Goal: Understand process/instructions: Learn about a topic

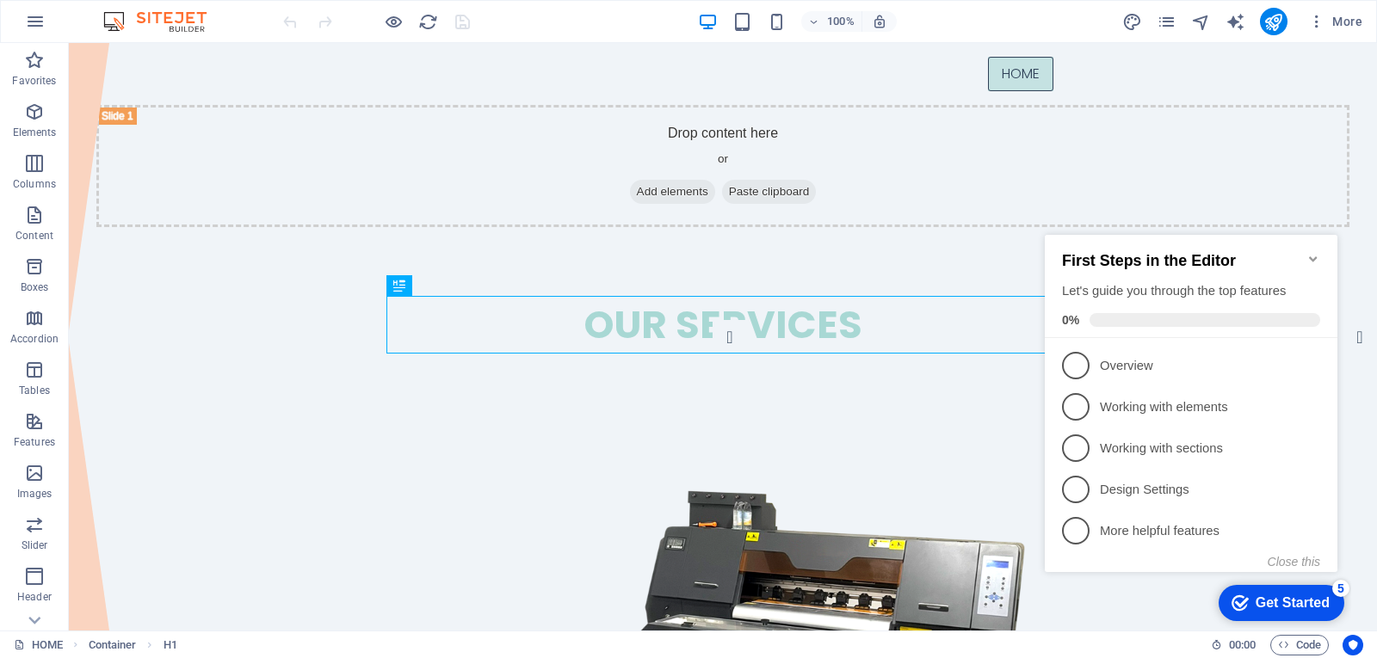
click at [1313, 254] on icon "Minimize checklist" at bounding box center [1314, 259] width 14 height 14
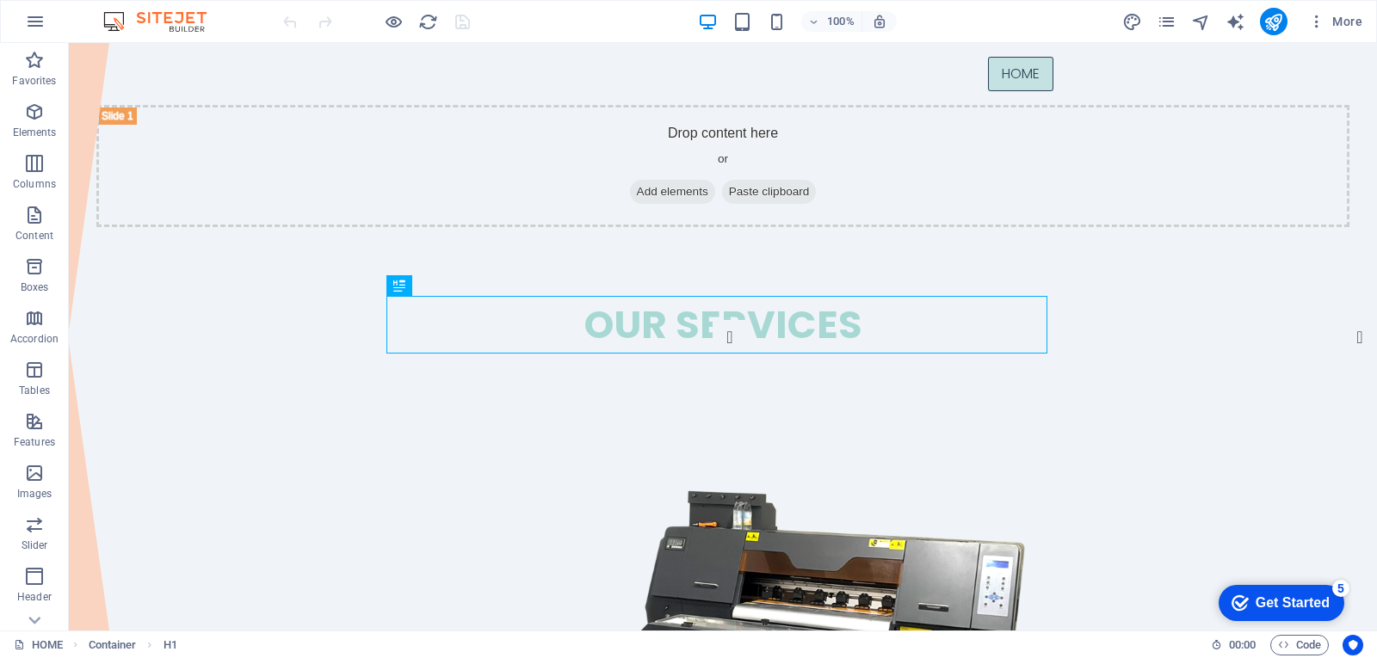
click at [1277, 609] on div "Get Started" at bounding box center [1293, 603] width 74 height 15
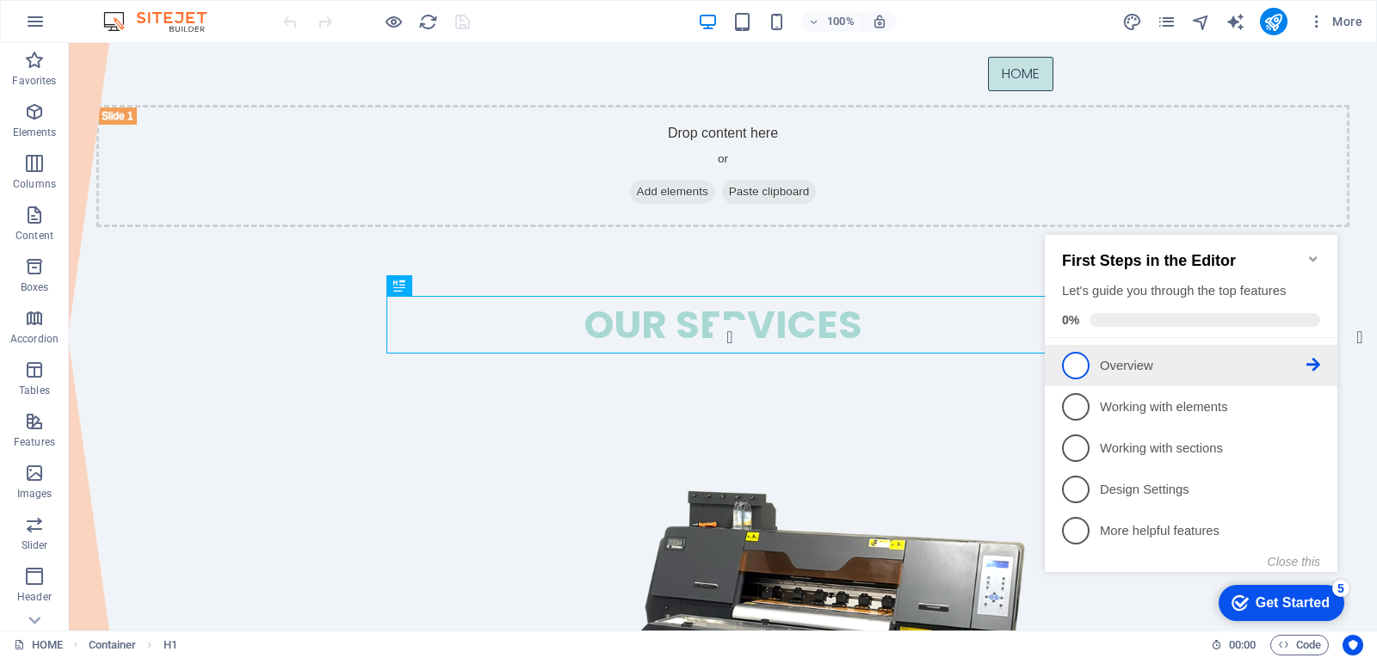
click at [1075, 358] on span "1" at bounding box center [1076, 366] width 28 height 28
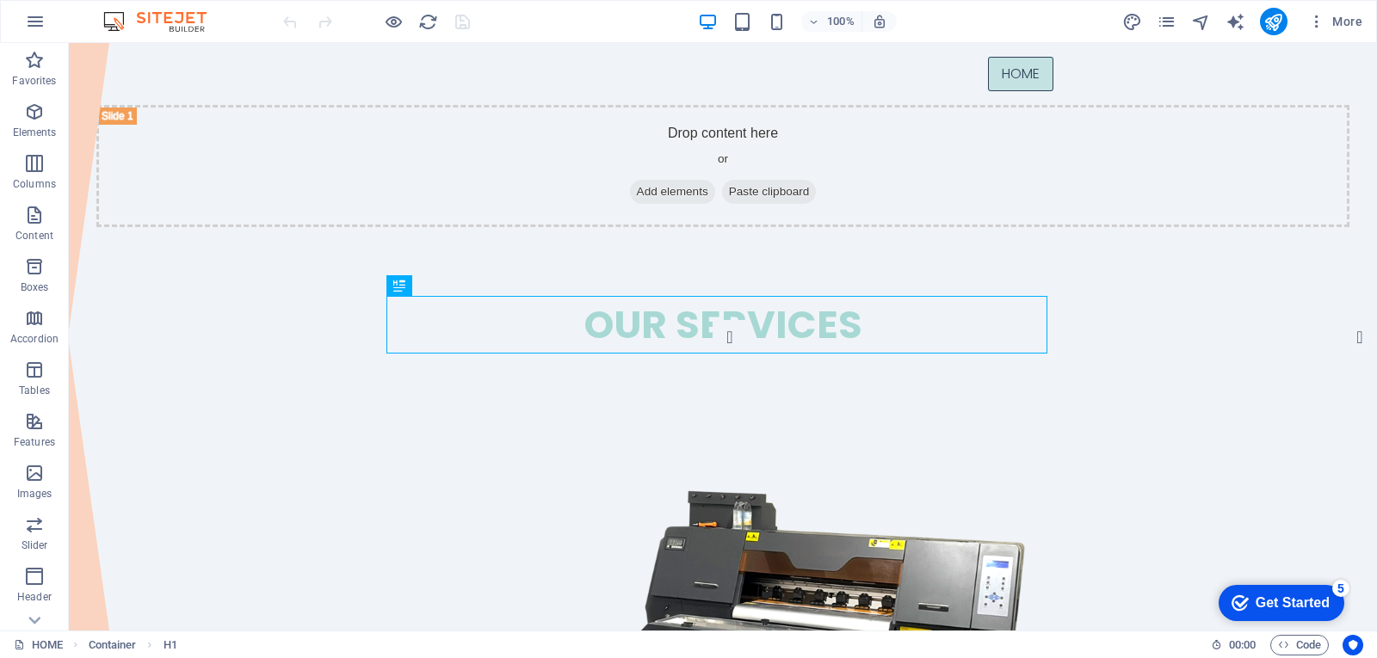
click at [1270, 602] on div "Get Started" at bounding box center [1293, 603] width 74 height 15
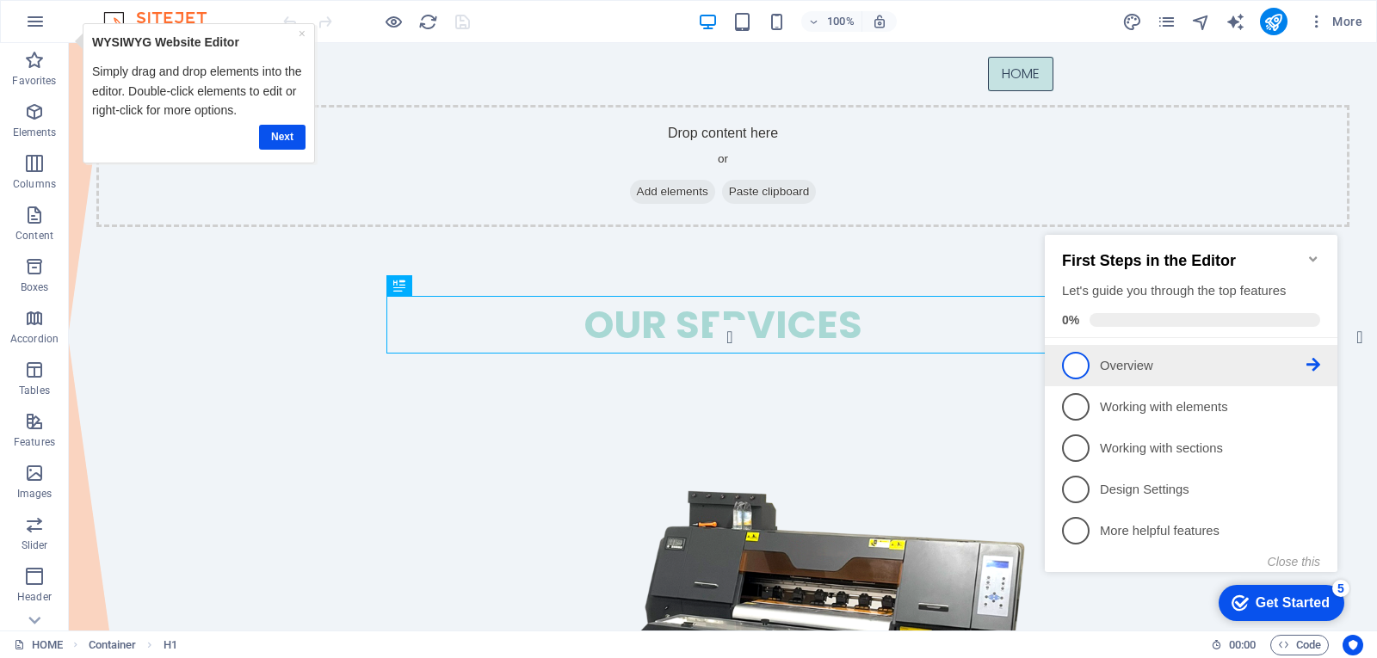
click at [1315, 361] on icon at bounding box center [1314, 365] width 14 height 14
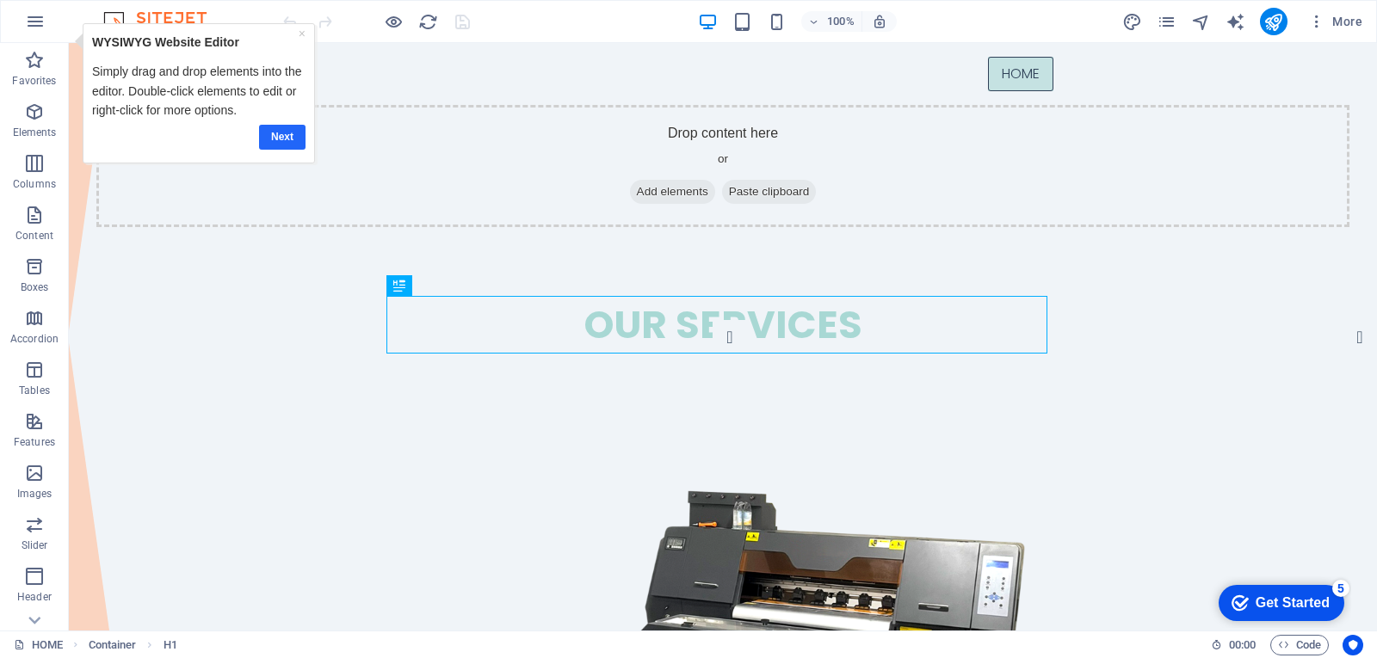
drag, startPoint x: 281, startPoint y: 113, endPoint x: 280, endPoint y: 133, distance: 19.9
click at [280, 133] on link "Next" at bounding box center [281, 137] width 46 height 25
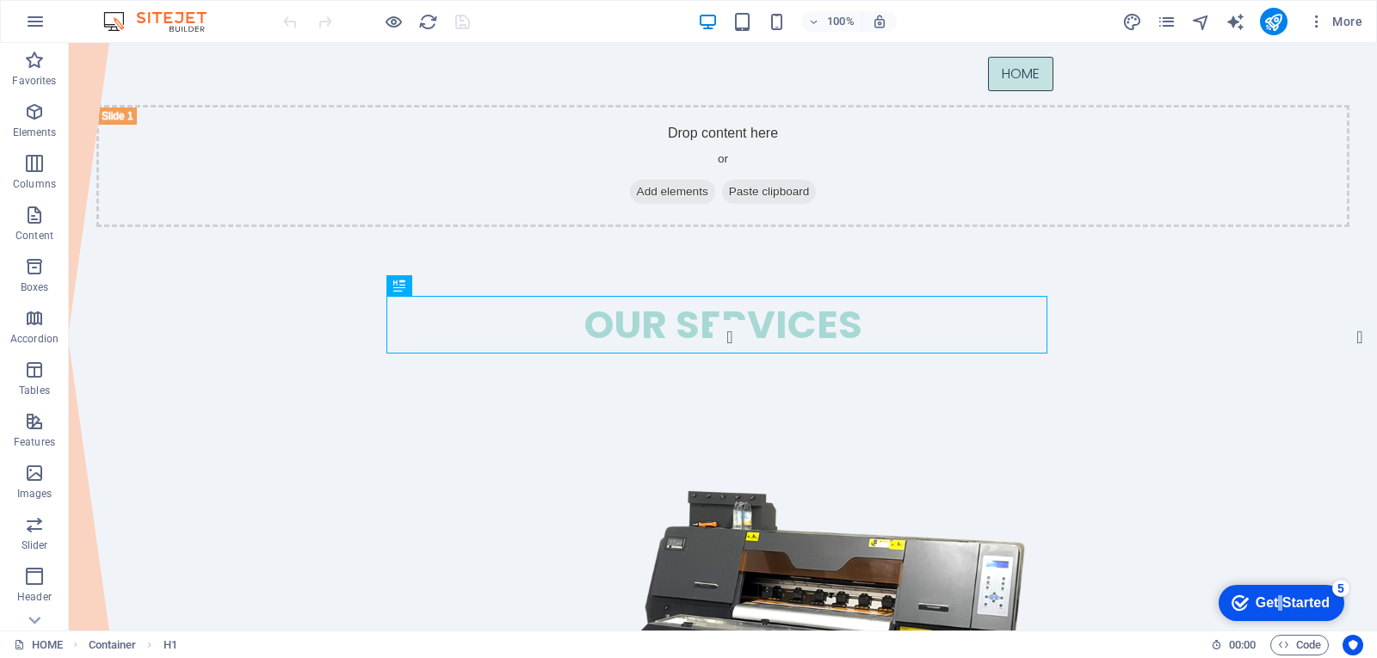
drag, startPoint x: 1277, startPoint y: 598, endPoint x: 1442, endPoint y: 851, distance: 302.2
click at [1276, 596] on div "Get Started" at bounding box center [1293, 603] width 74 height 15
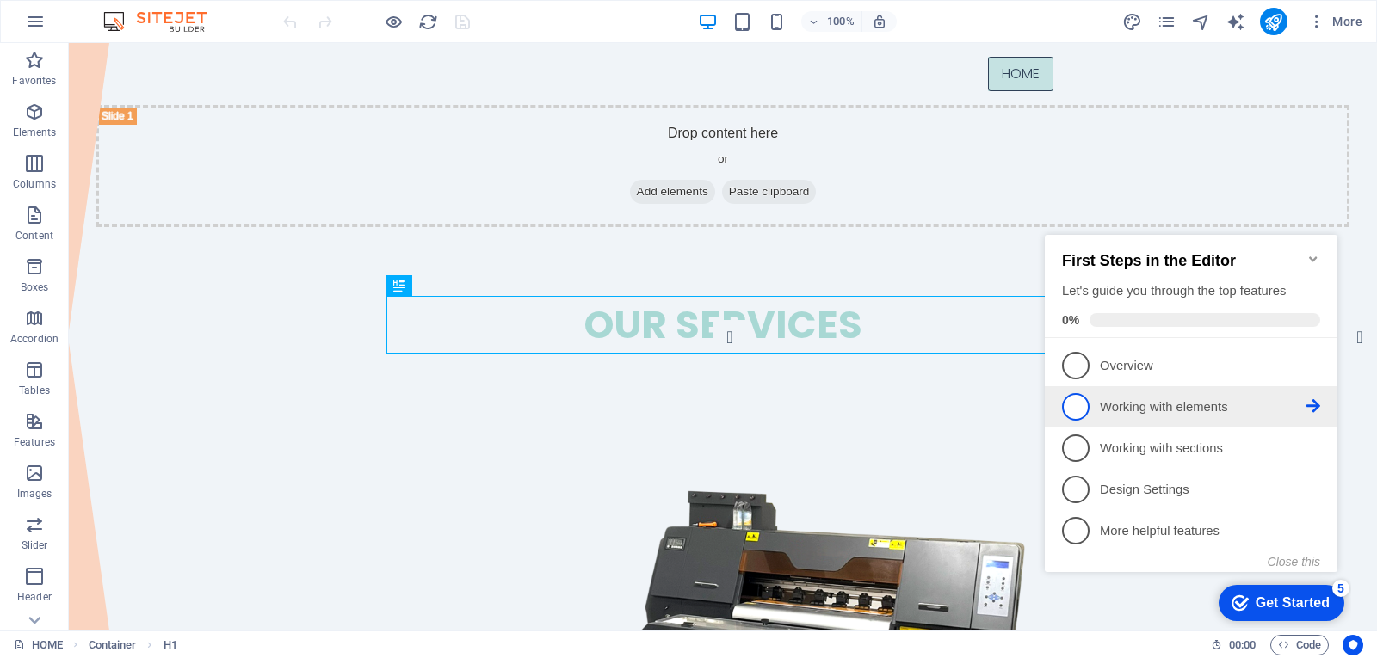
click at [1070, 405] on span "2" at bounding box center [1076, 407] width 28 height 28
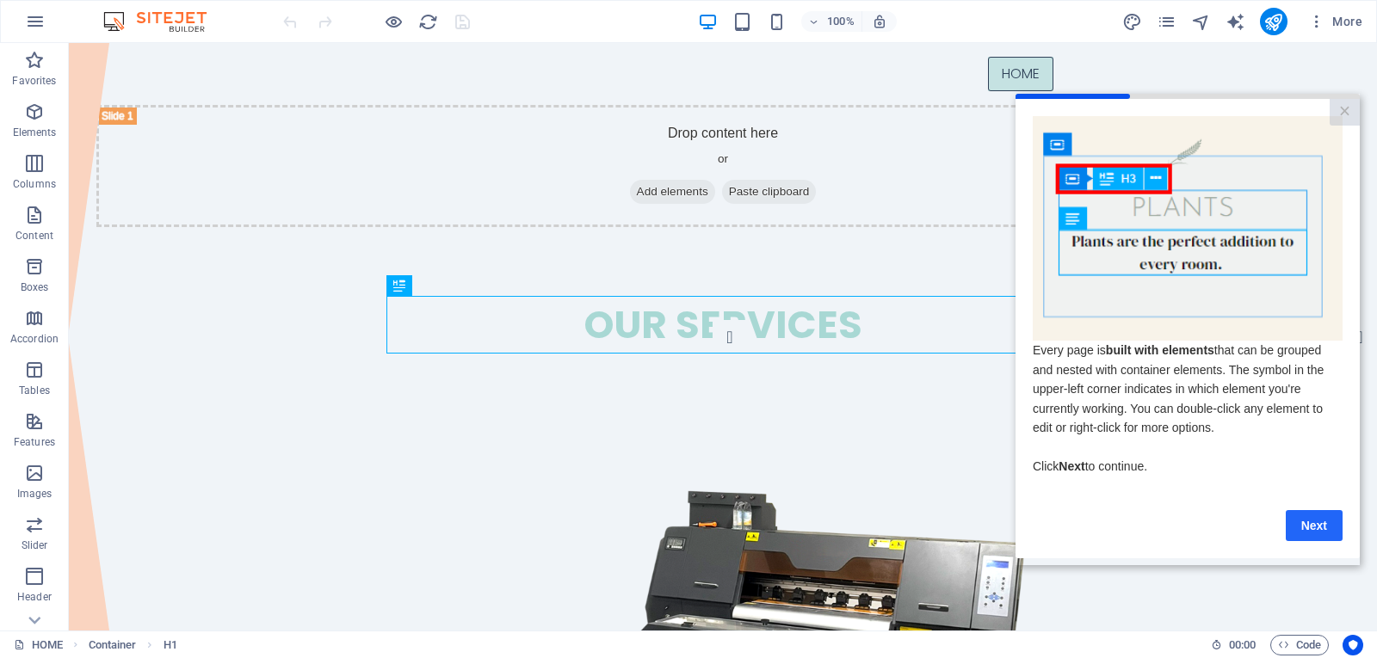
click at [1319, 537] on link "Next" at bounding box center [1314, 525] width 57 height 31
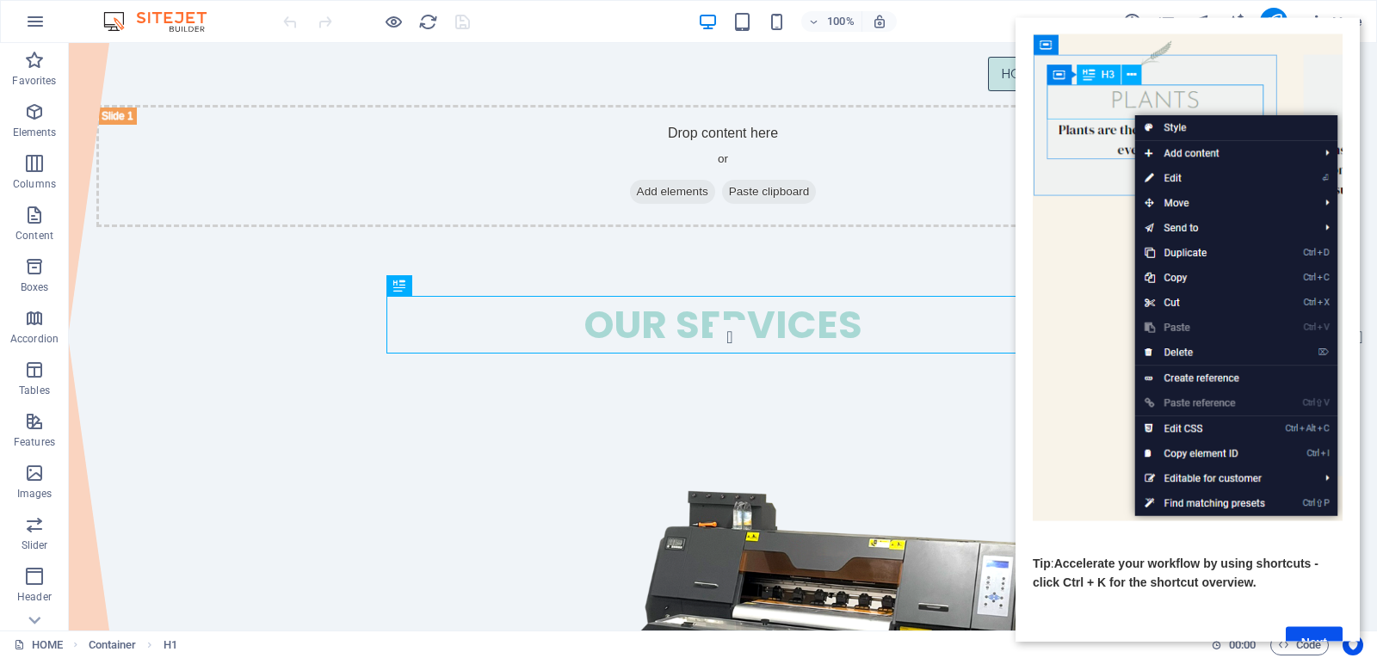
scroll to position [123, 0]
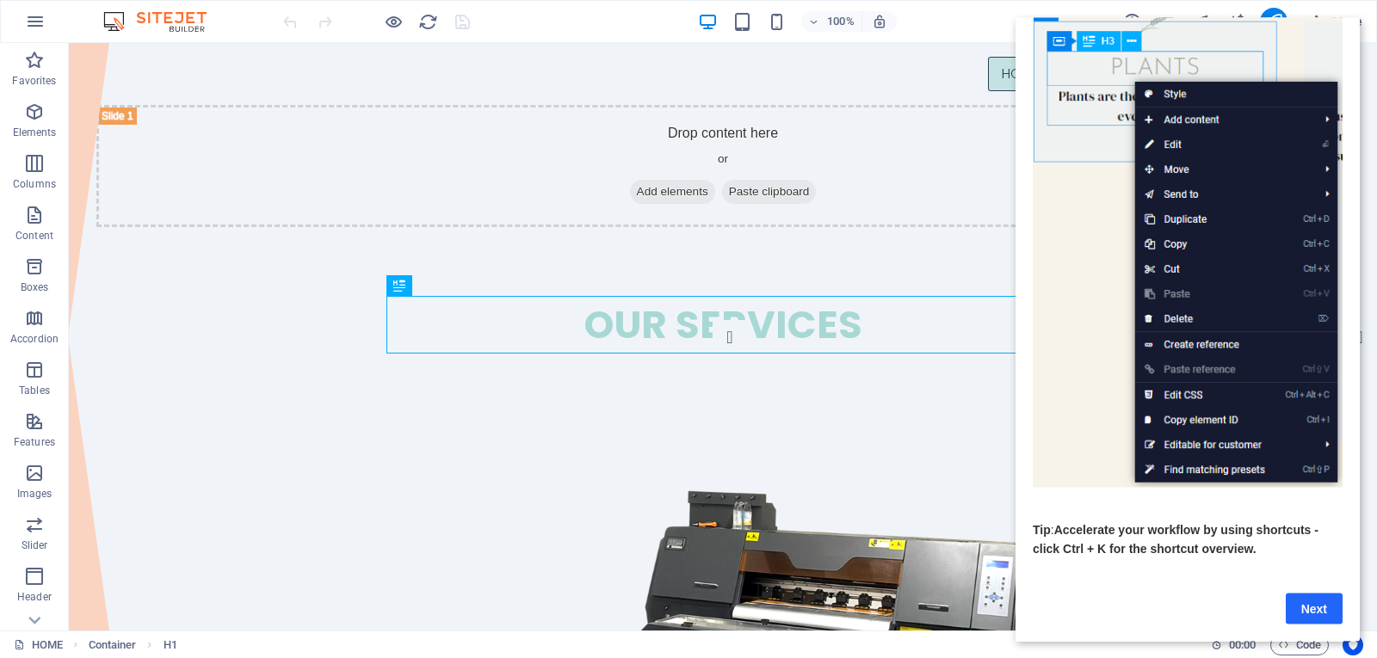
click at [1303, 600] on link "Next" at bounding box center [1314, 608] width 57 height 31
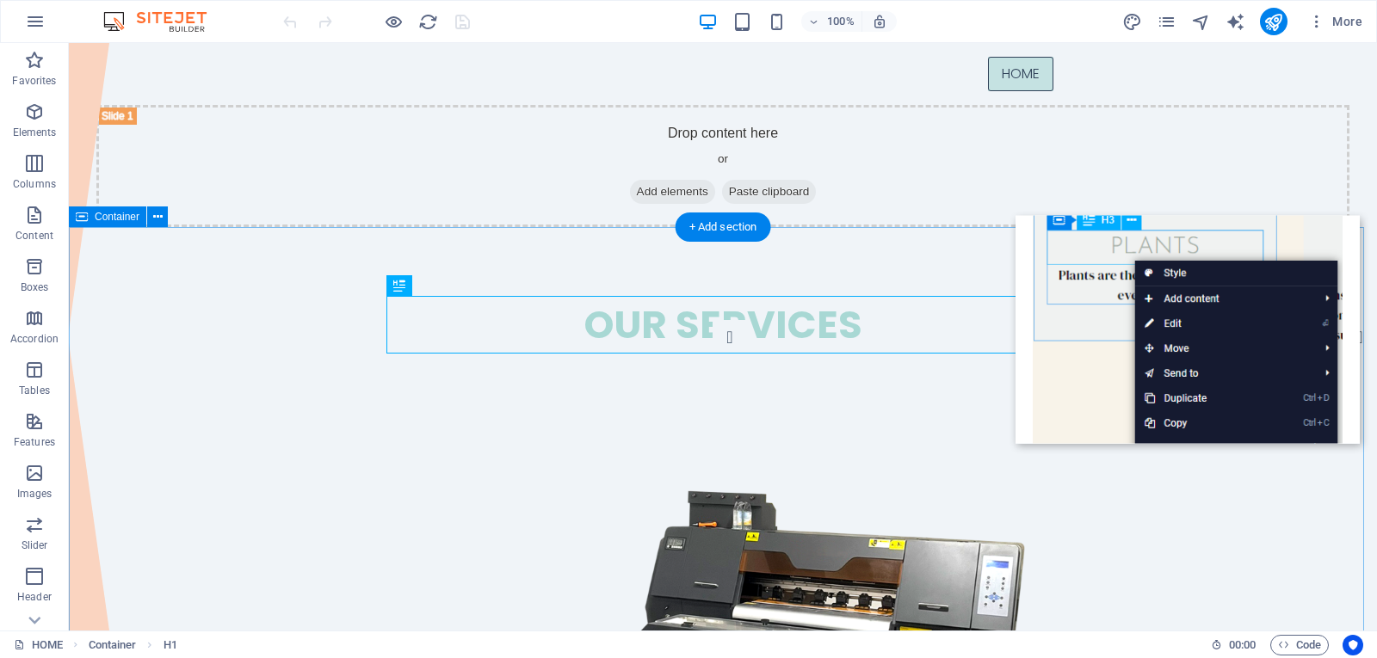
scroll to position [0, 0]
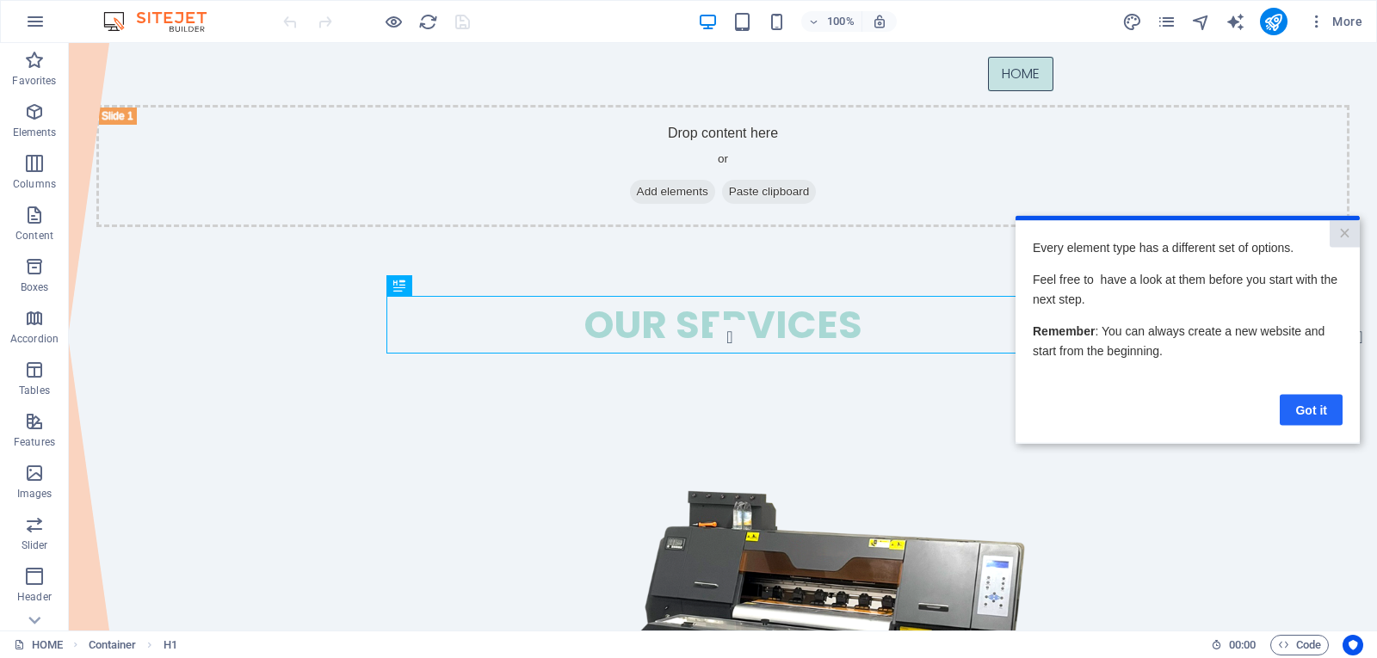
click at [1300, 406] on link "Got it" at bounding box center [1311, 409] width 63 height 31
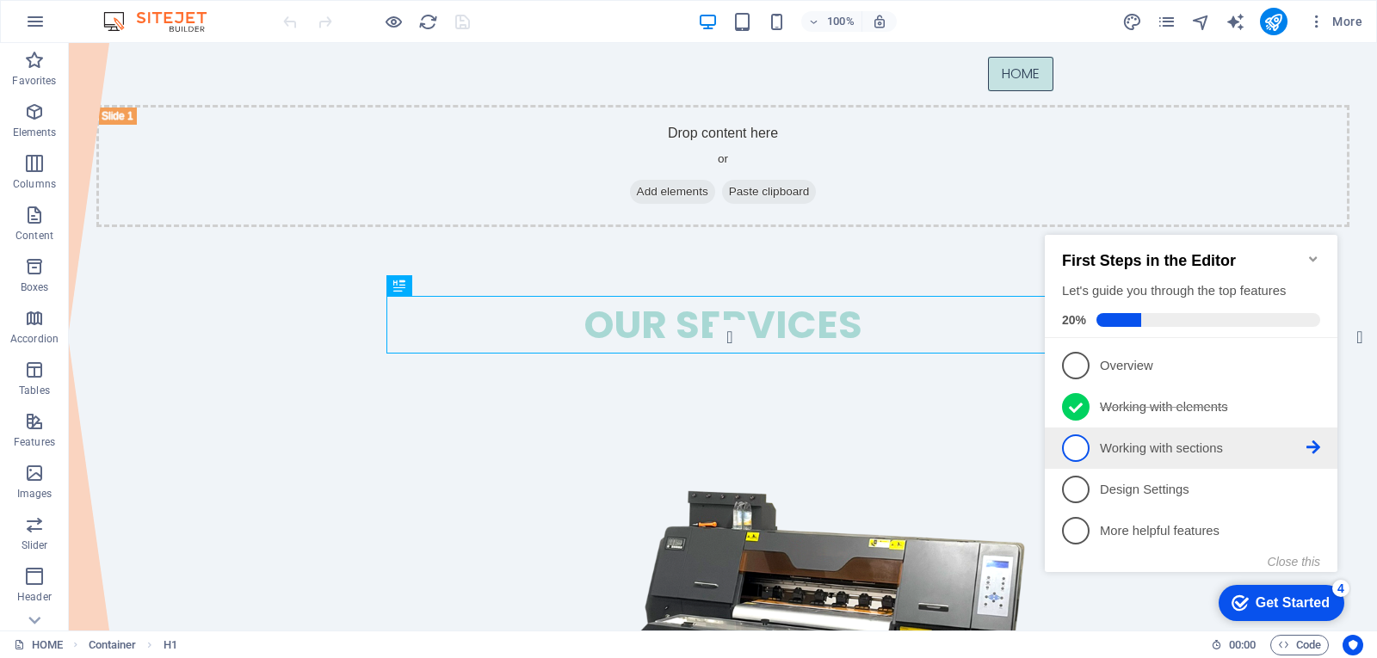
click at [1076, 439] on span "3" at bounding box center [1076, 449] width 28 height 28
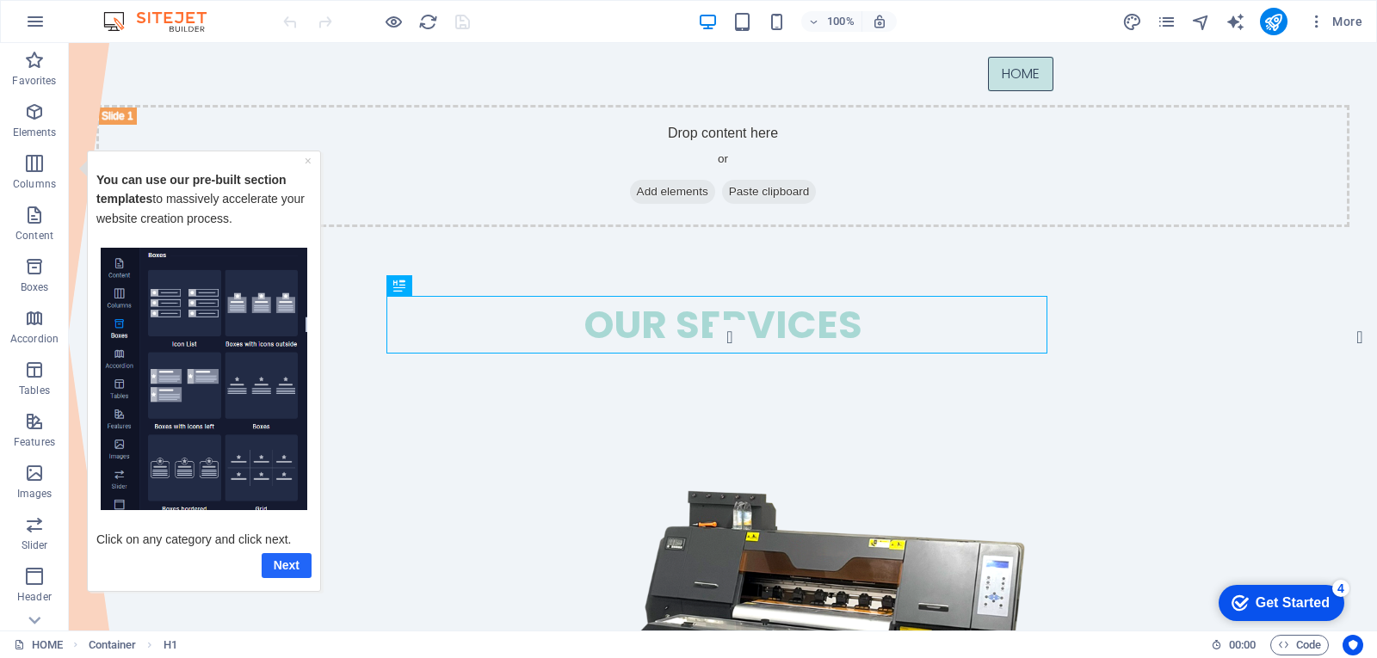
click at [289, 565] on link "Next" at bounding box center [287, 565] width 50 height 25
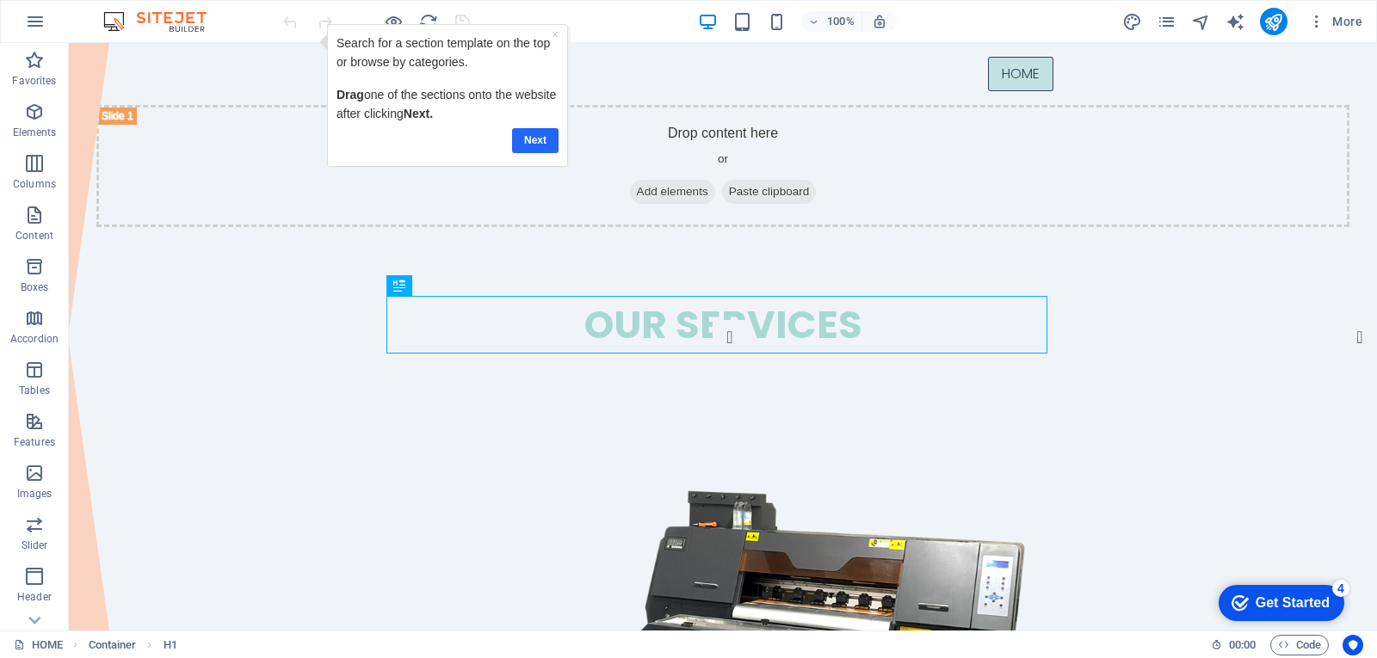
click at [537, 138] on link "Next" at bounding box center [534, 140] width 46 height 25
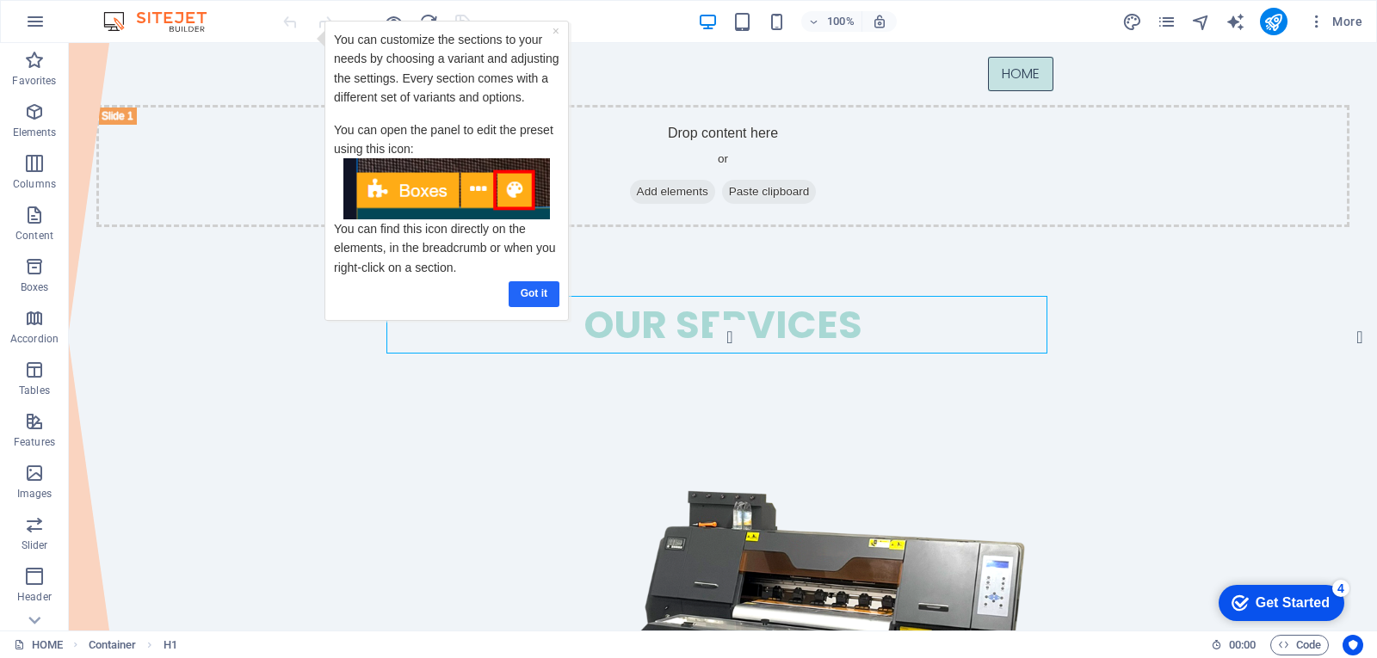
click at [529, 293] on link "Got it" at bounding box center [533, 293] width 51 height 25
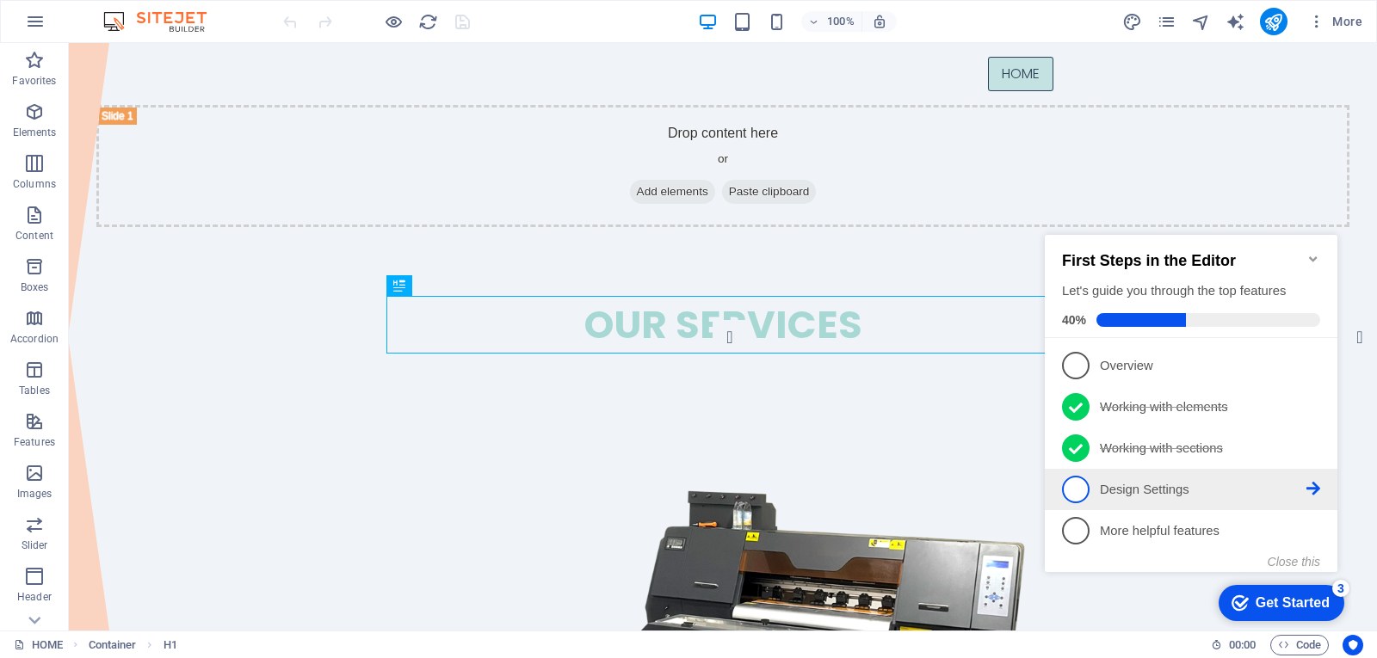
click at [1079, 485] on span "4" at bounding box center [1076, 490] width 28 height 28
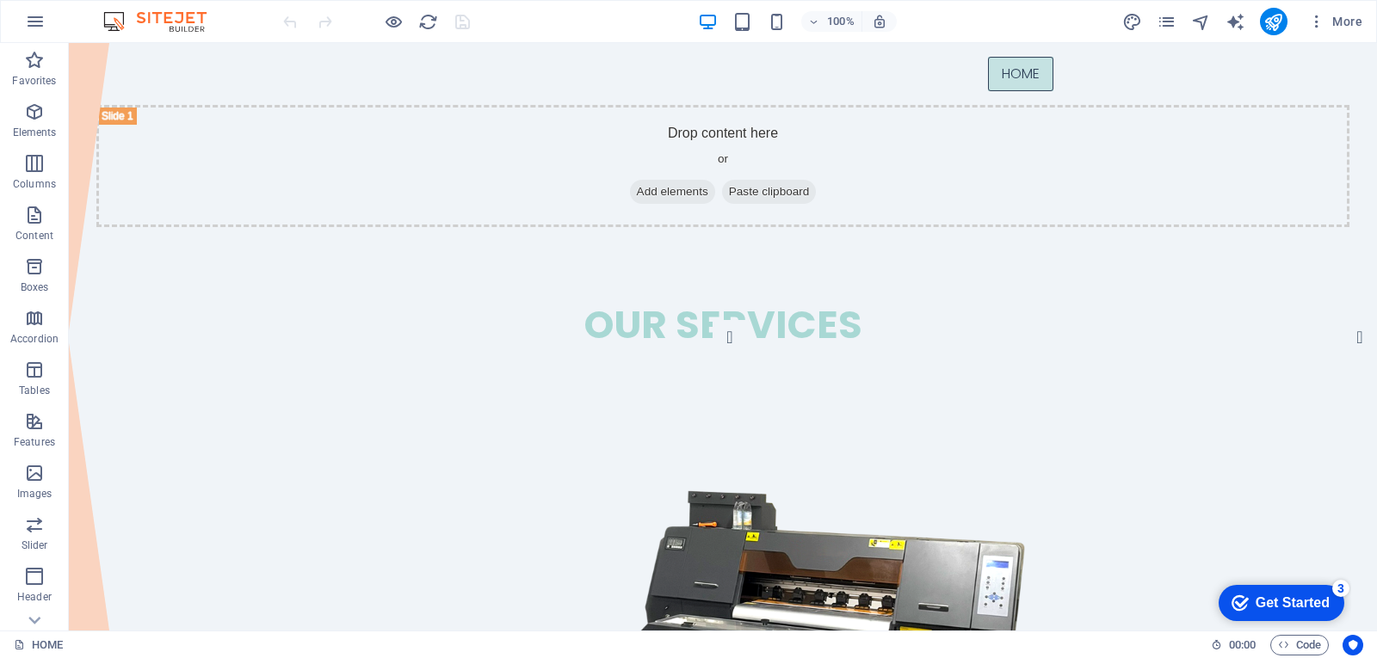
drag, startPoint x: 1292, startPoint y: 604, endPoint x: 1459, endPoint y: 967, distance: 399.7
click at [1292, 602] on div "Get Started" at bounding box center [1293, 603] width 74 height 15
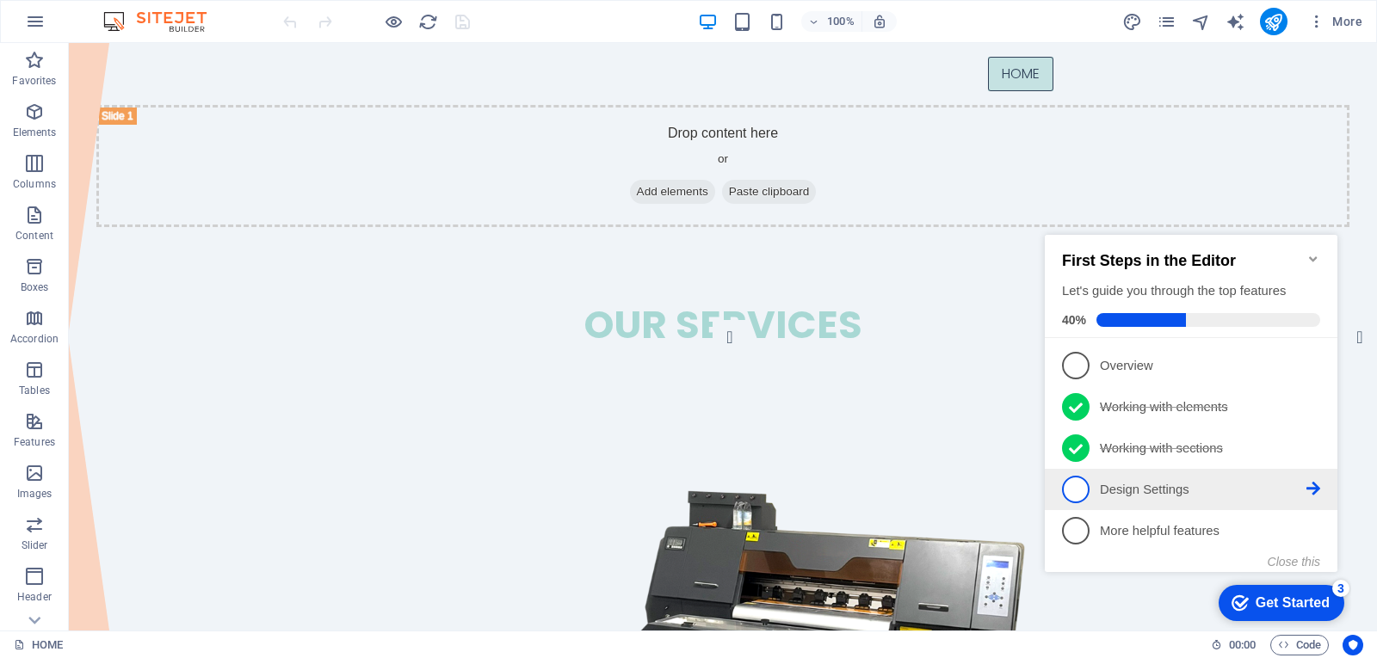
click at [1084, 485] on span "4" at bounding box center [1076, 490] width 28 height 28
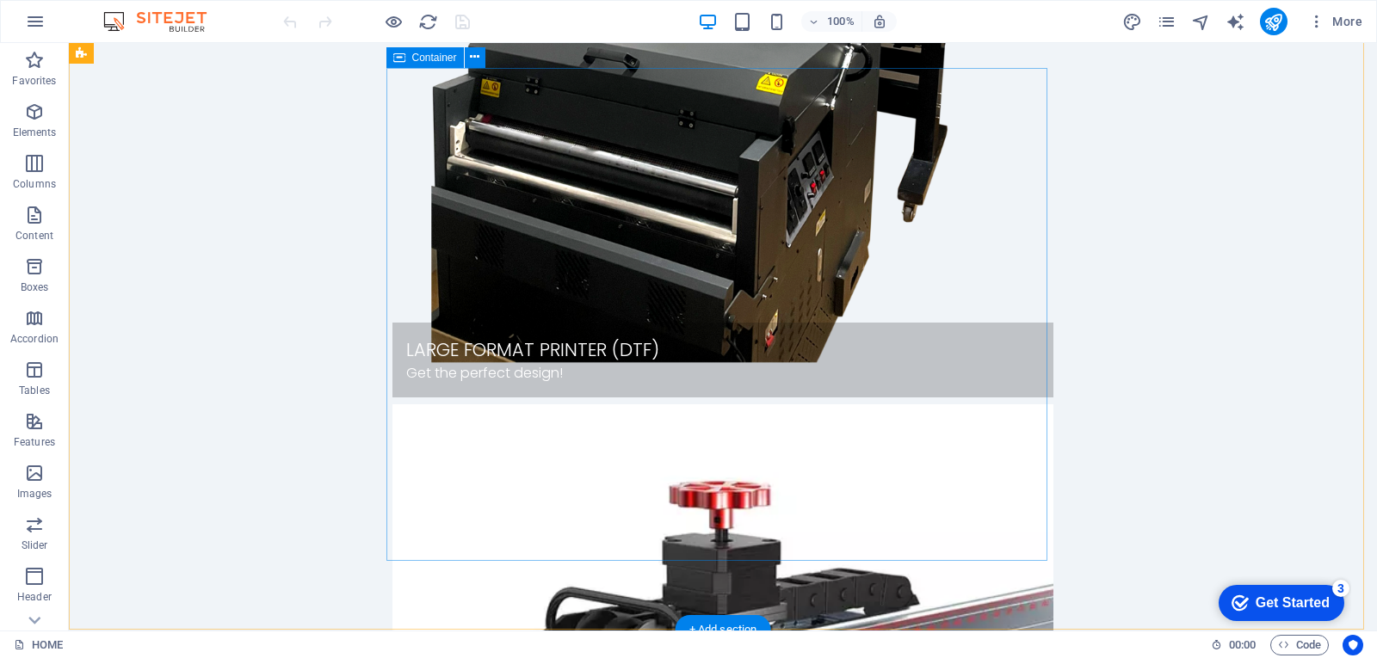
scroll to position [861, 0]
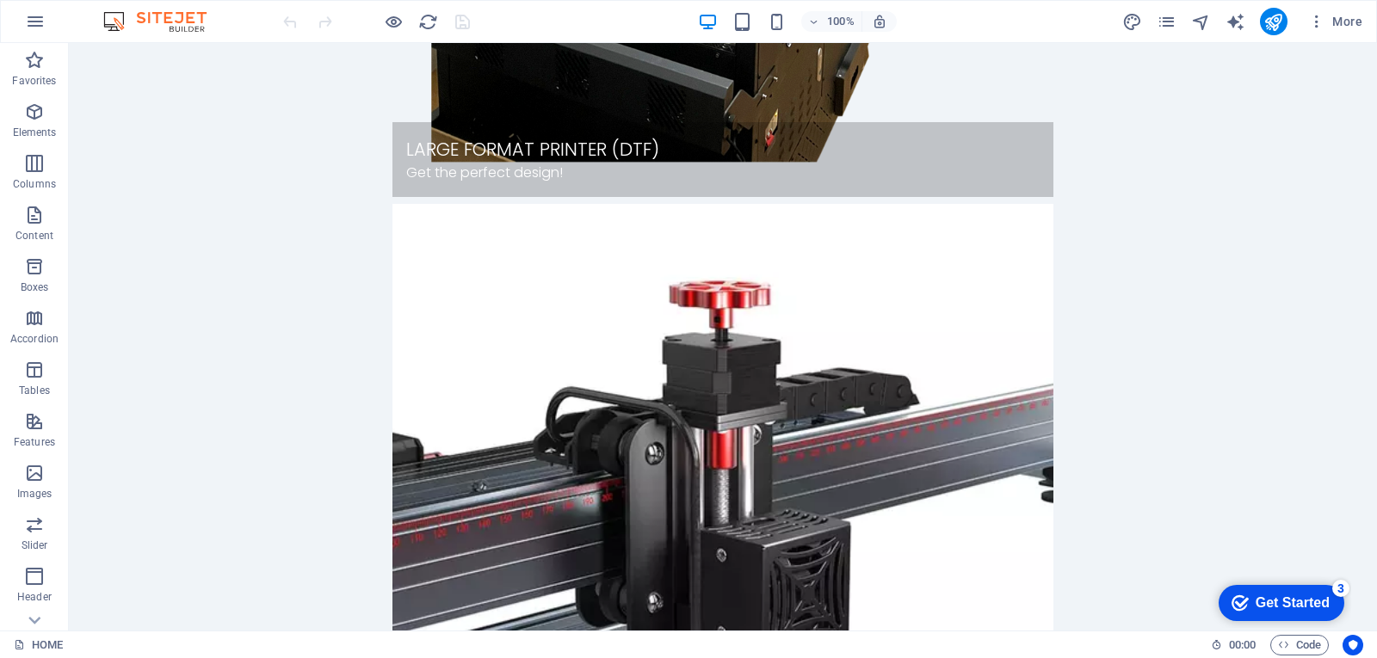
click at [1323, 592] on div "checkmark Get Started 3" at bounding box center [1282, 603] width 126 height 36
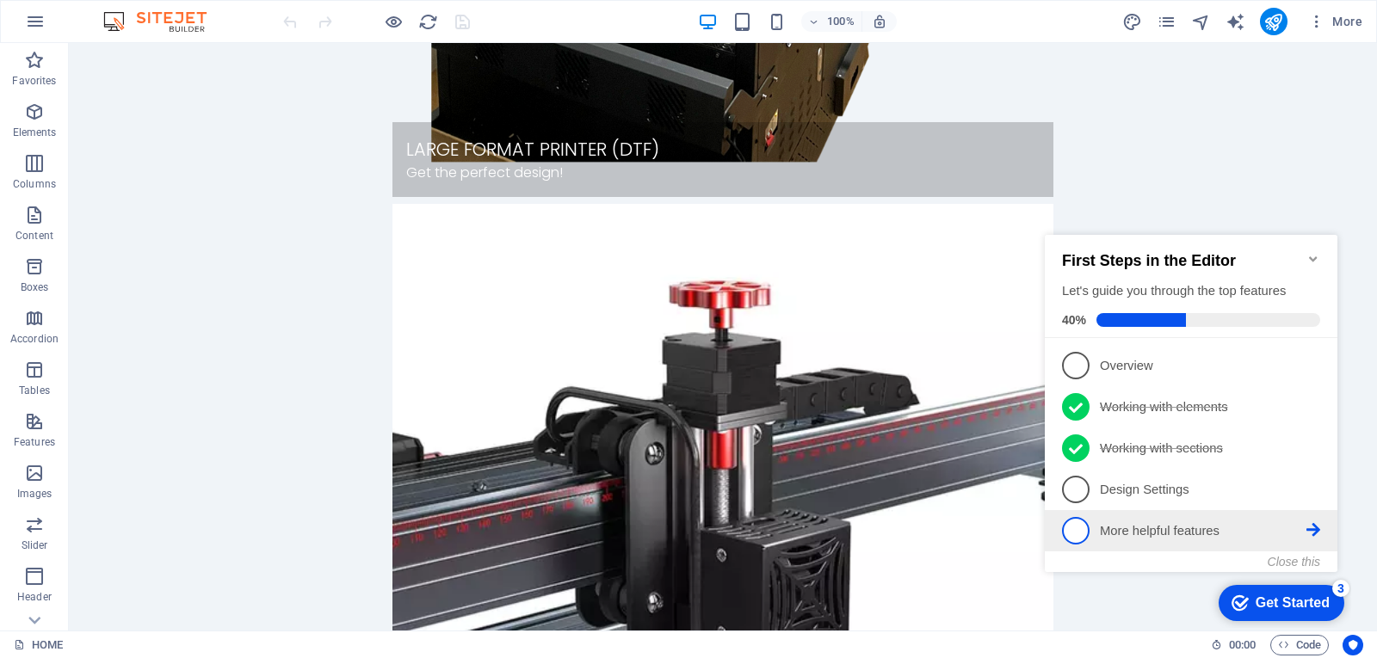
click at [1079, 532] on span "5" at bounding box center [1076, 531] width 28 height 28
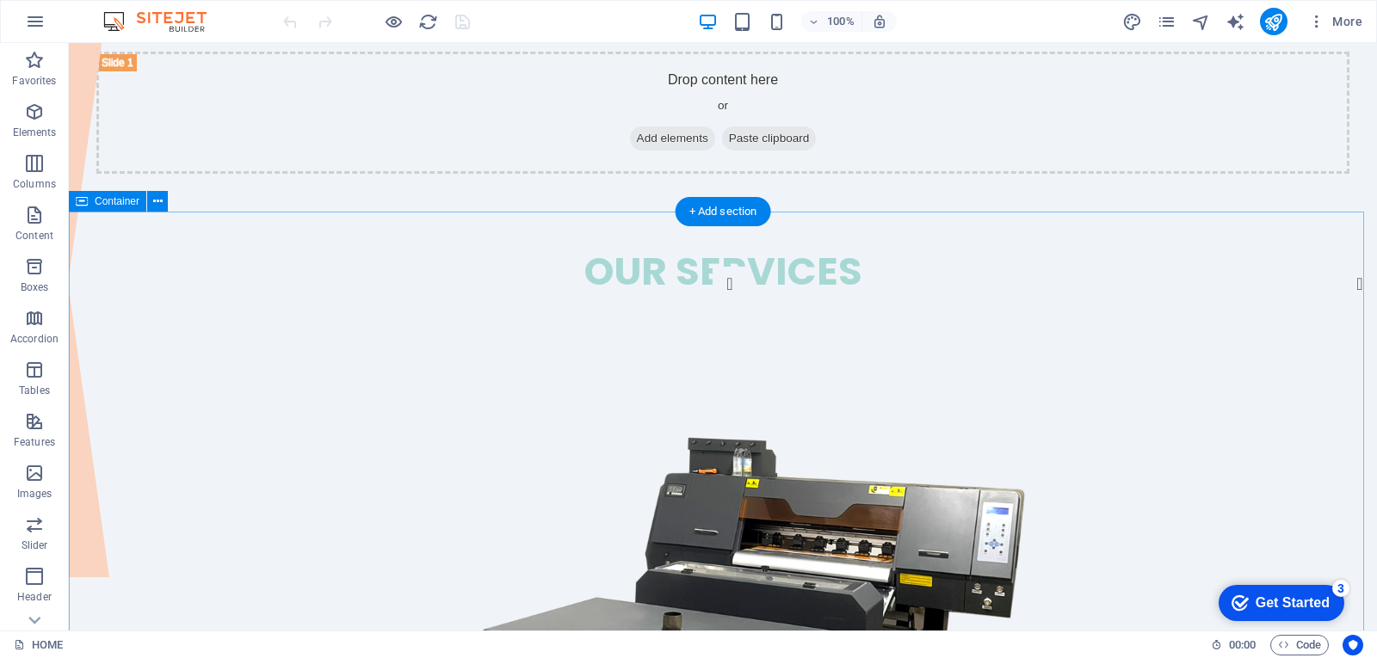
scroll to position [0, 0]
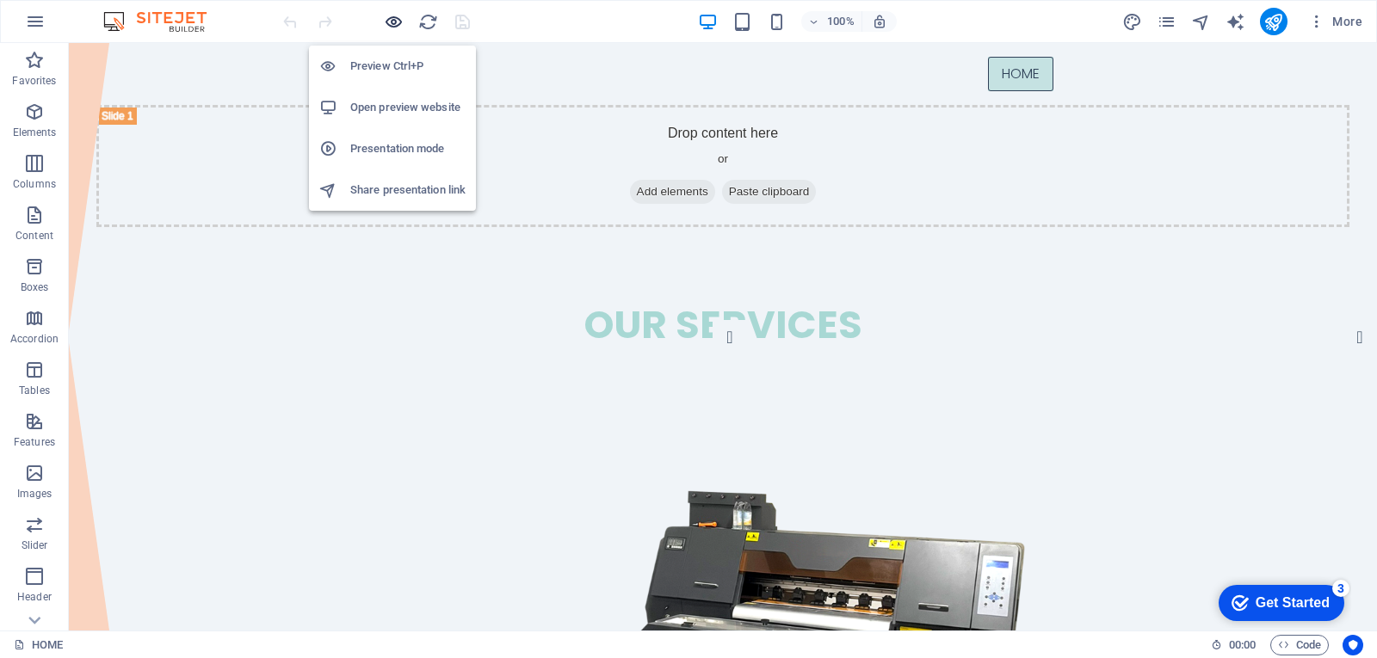
click at [394, 24] on icon "button" at bounding box center [394, 22] width 20 height 20
